Goal: Information Seeking & Learning: Learn about a topic

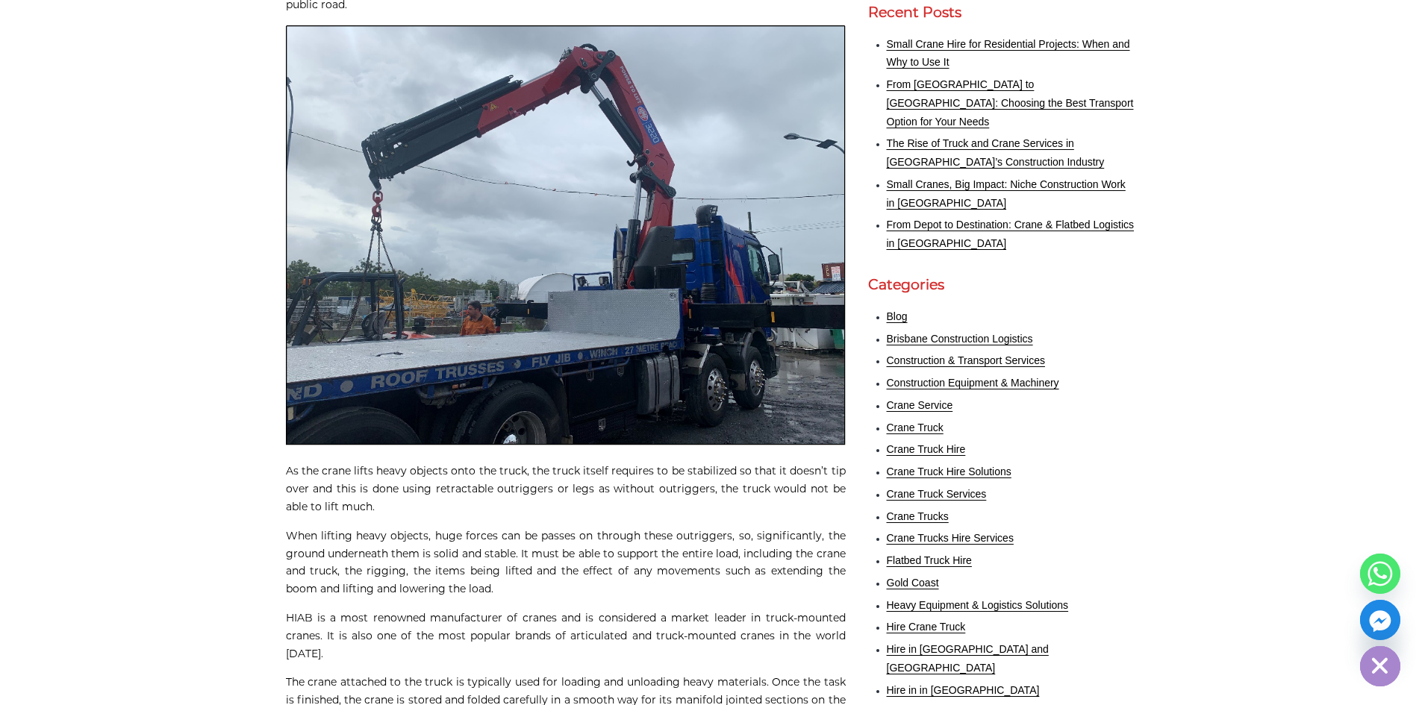
scroll to position [448, 0]
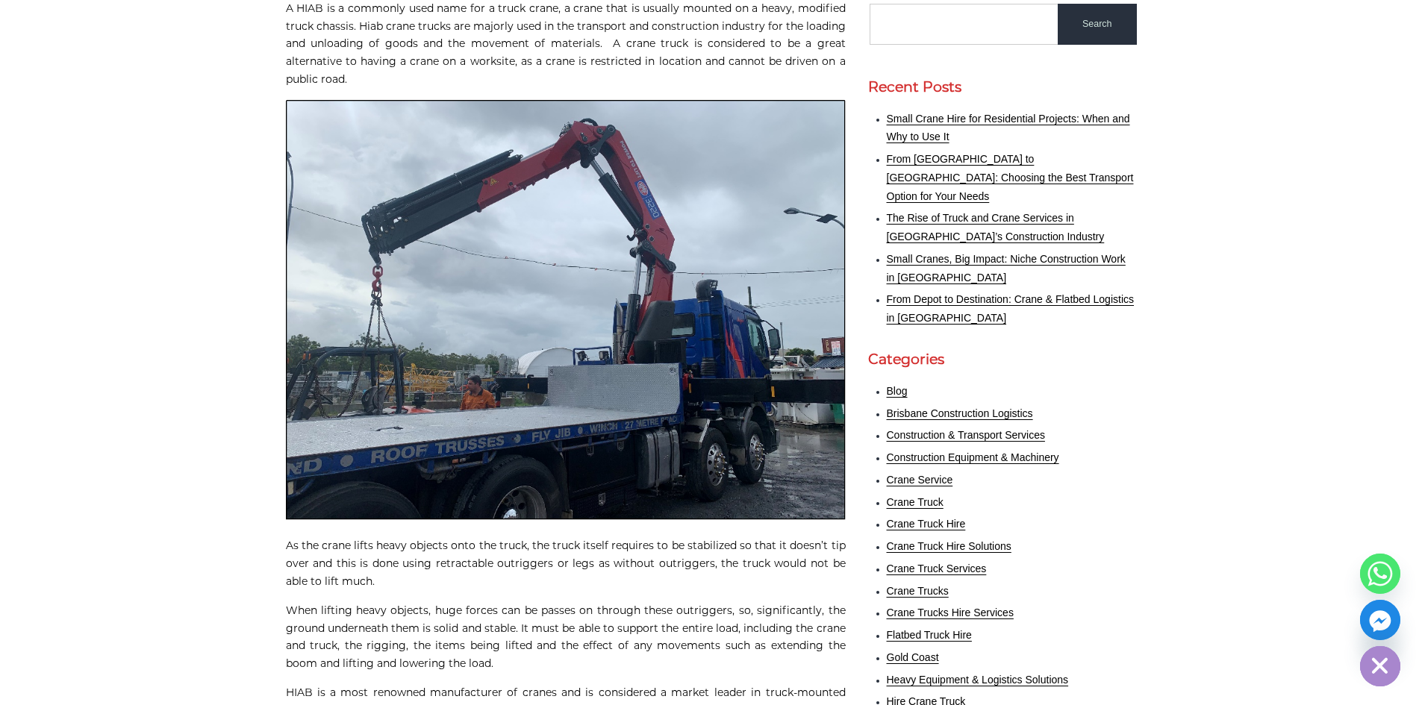
click at [624, 249] on img at bounding box center [566, 310] width 560 height 420
click at [757, 281] on img at bounding box center [566, 310] width 560 height 420
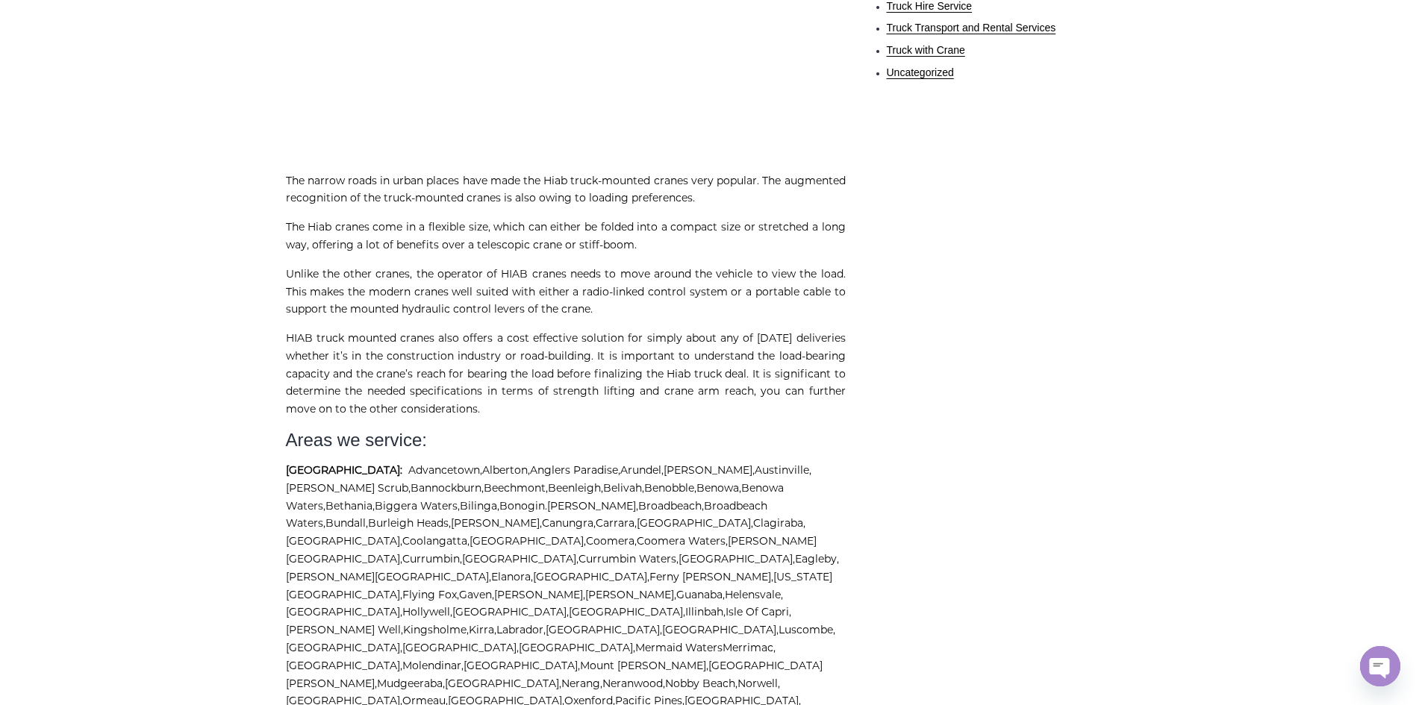
scroll to position [1493, 0]
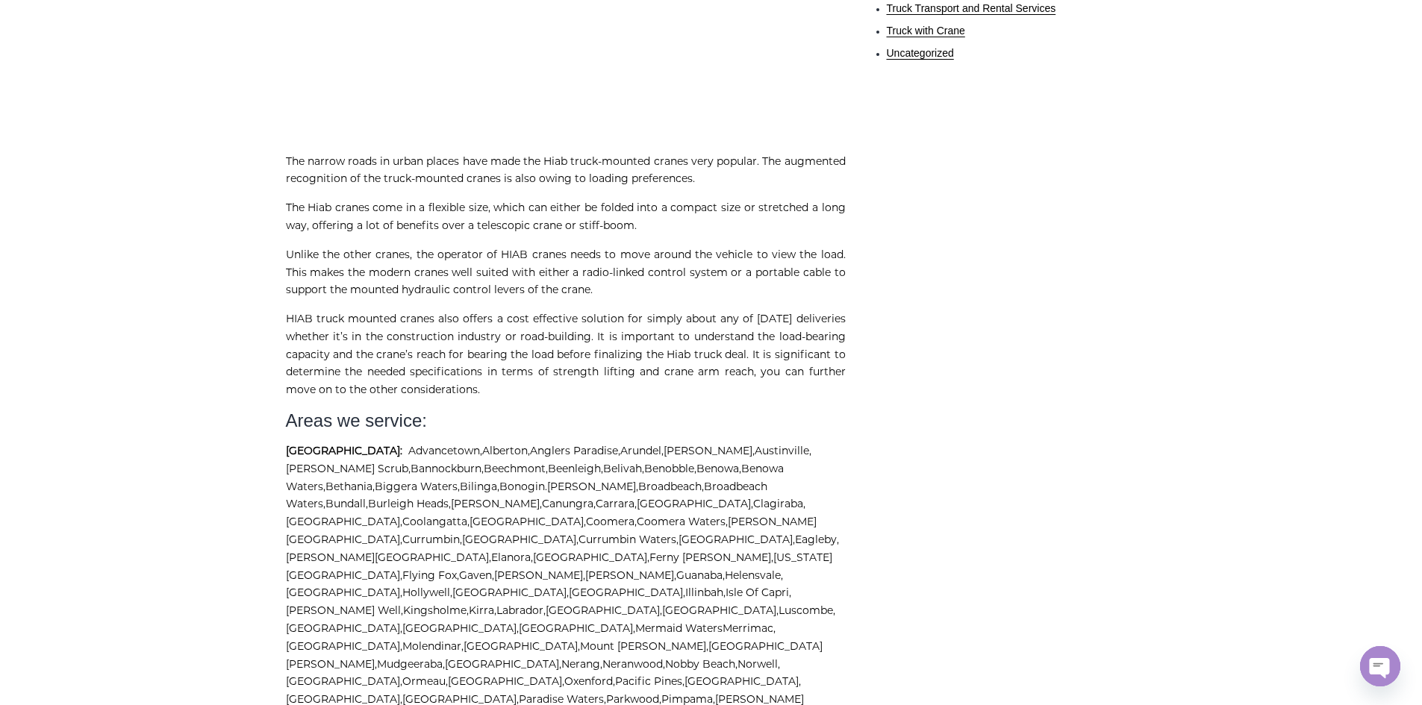
drag, startPoint x: 761, startPoint y: 278, endPoint x: 1289, endPoint y: 269, distance: 527.9
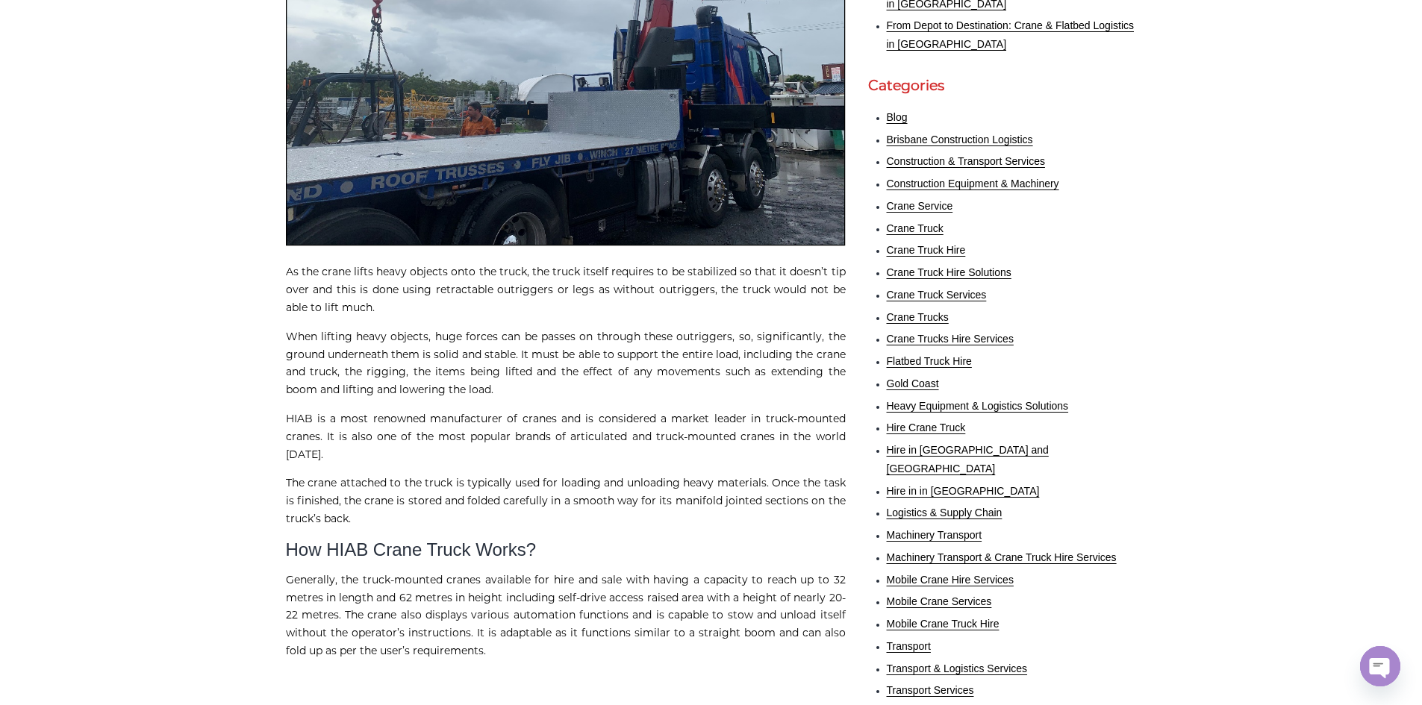
scroll to position [448, 0]
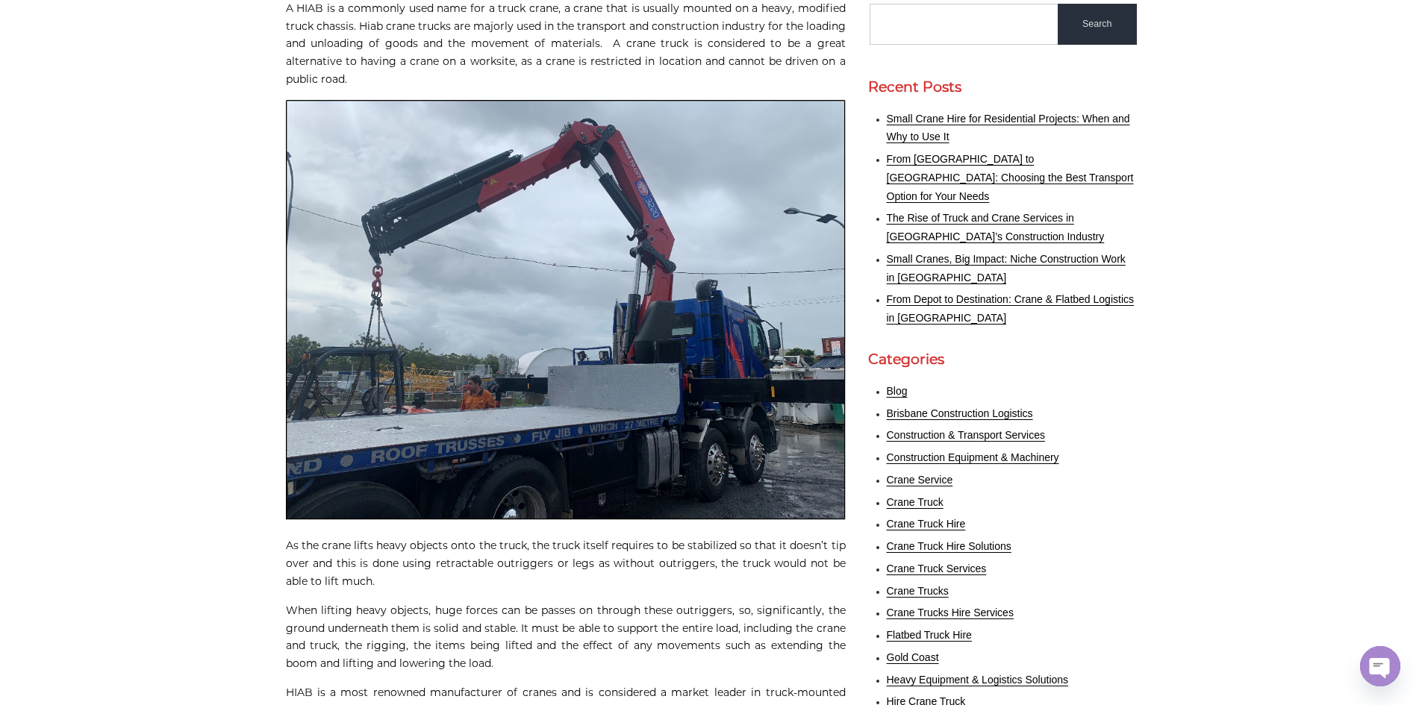
click at [918, 494] on li "Crane Truck" at bounding box center [1012, 503] width 250 height 19
click at [918, 496] on link "Crane Truck" at bounding box center [915, 502] width 57 height 12
